Goal: Browse casually: Explore the website without a specific task or goal

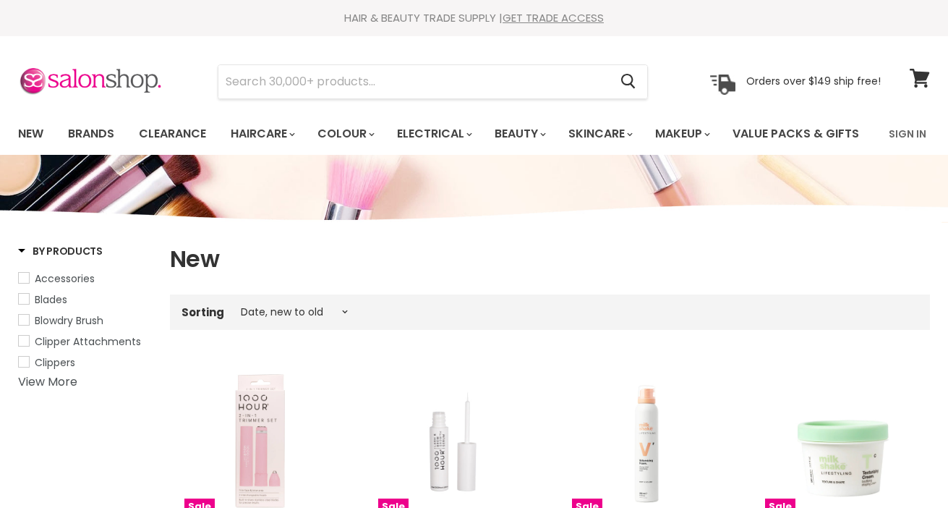
select select "created-descending"
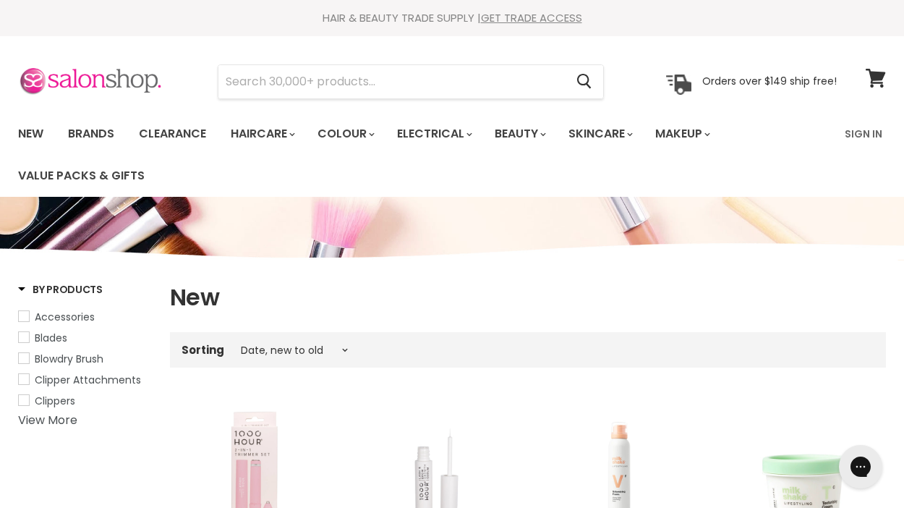
click at [129, 74] on img at bounding box center [90, 82] width 145 height 30
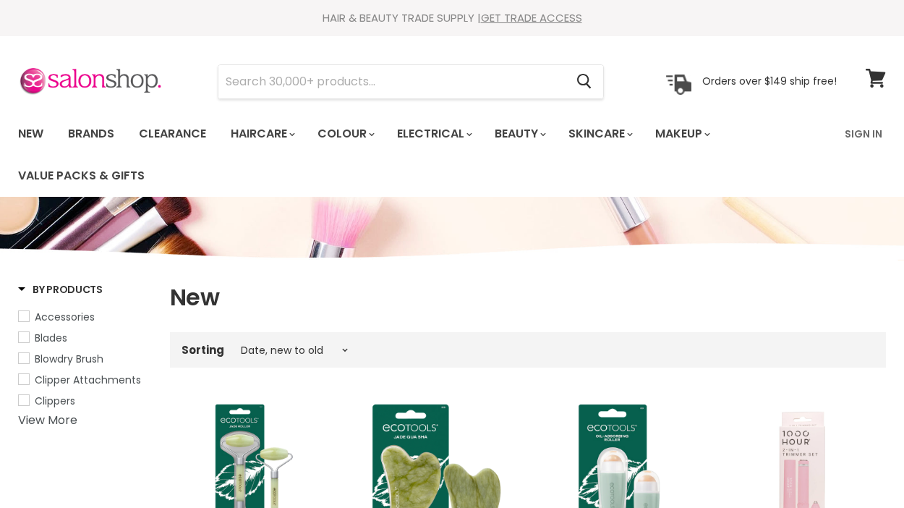
select select "created-descending"
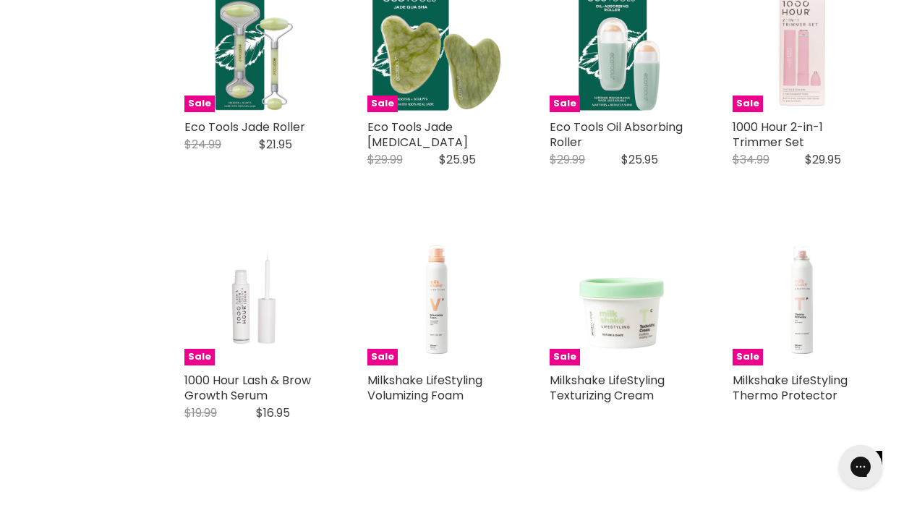
scroll to position [434, 0]
